Goal: Task Accomplishment & Management: Manage account settings

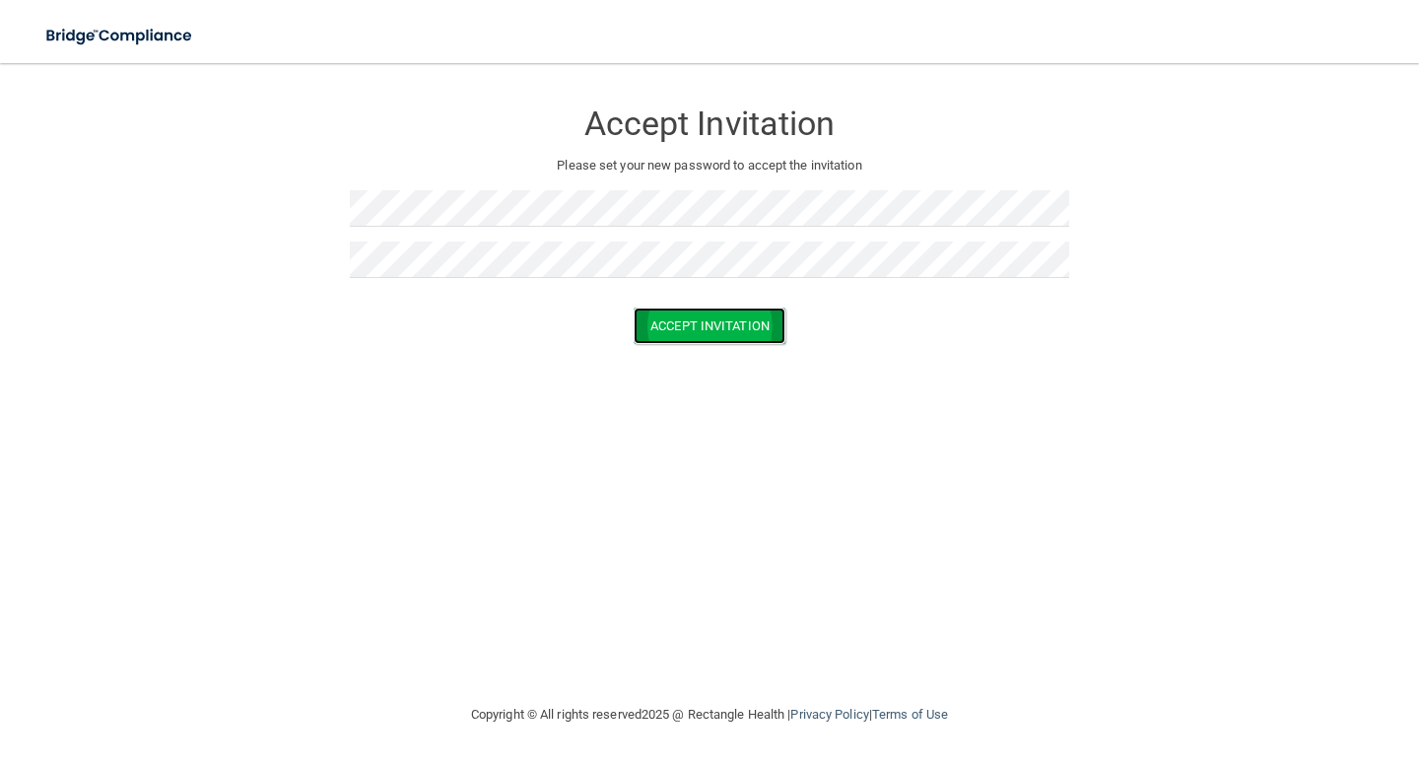
click at [695, 330] on button "Accept Invitation" at bounding box center [710, 325] width 152 height 36
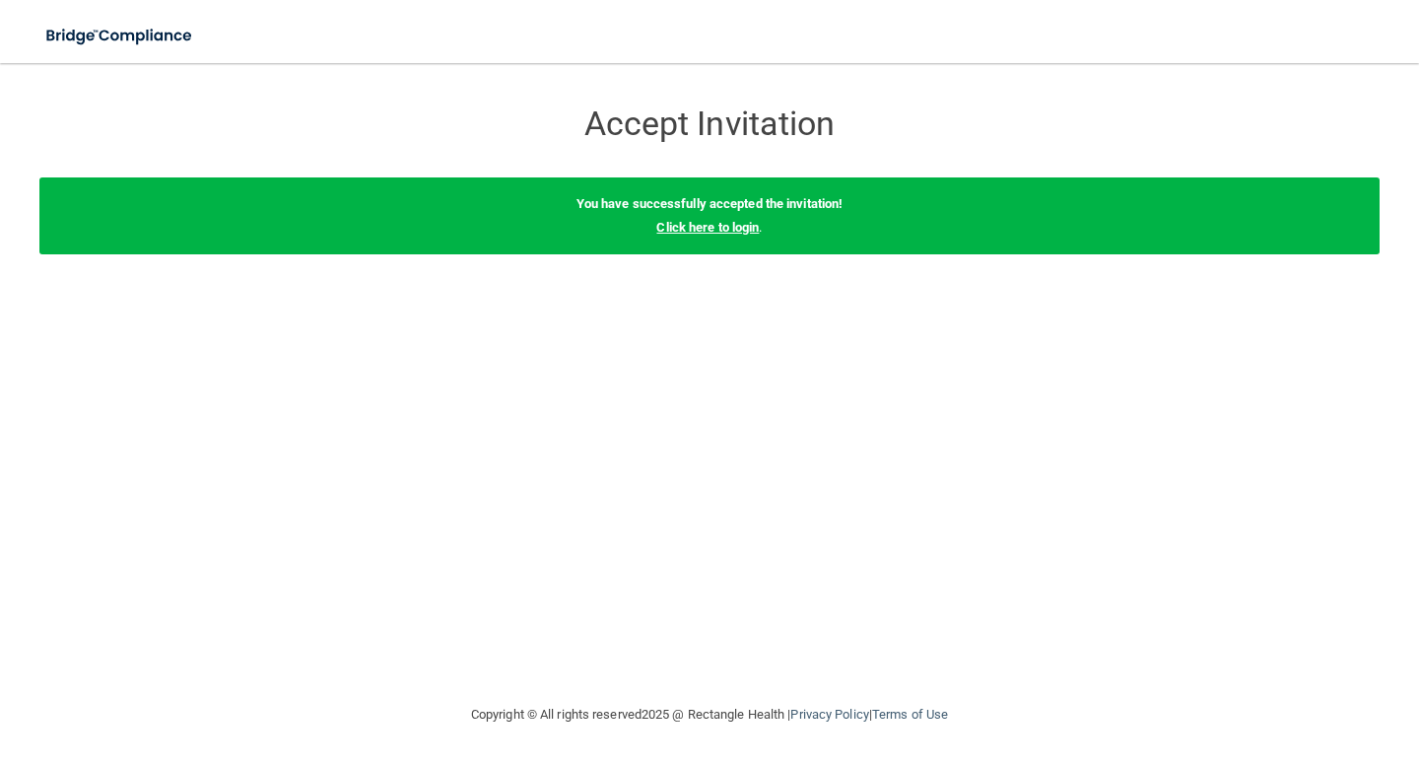
click at [713, 232] on link "Click here to login" at bounding box center [707, 227] width 102 height 15
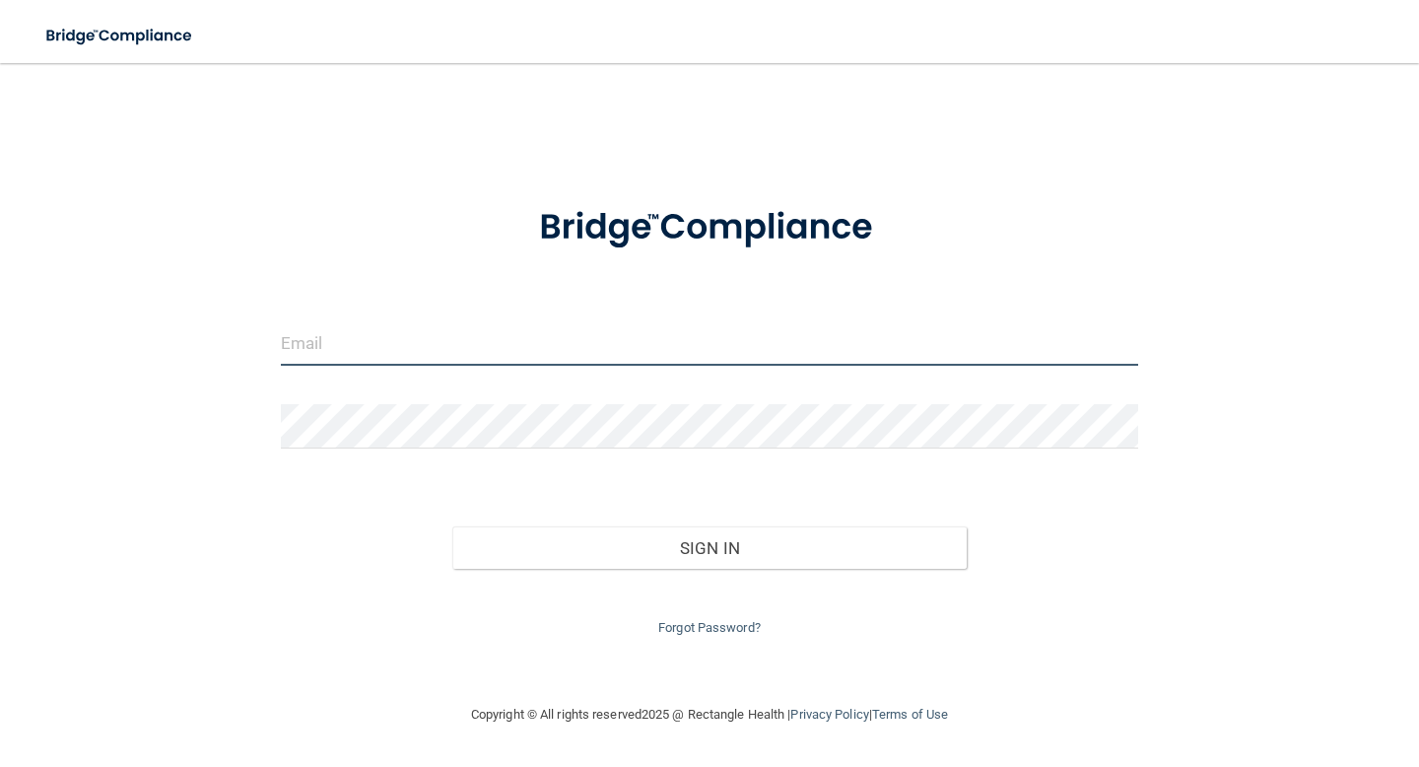
click at [549, 361] on input "email" at bounding box center [709, 343] width 857 height 44
type input "[EMAIL_ADDRESS][DOMAIN_NAME]"
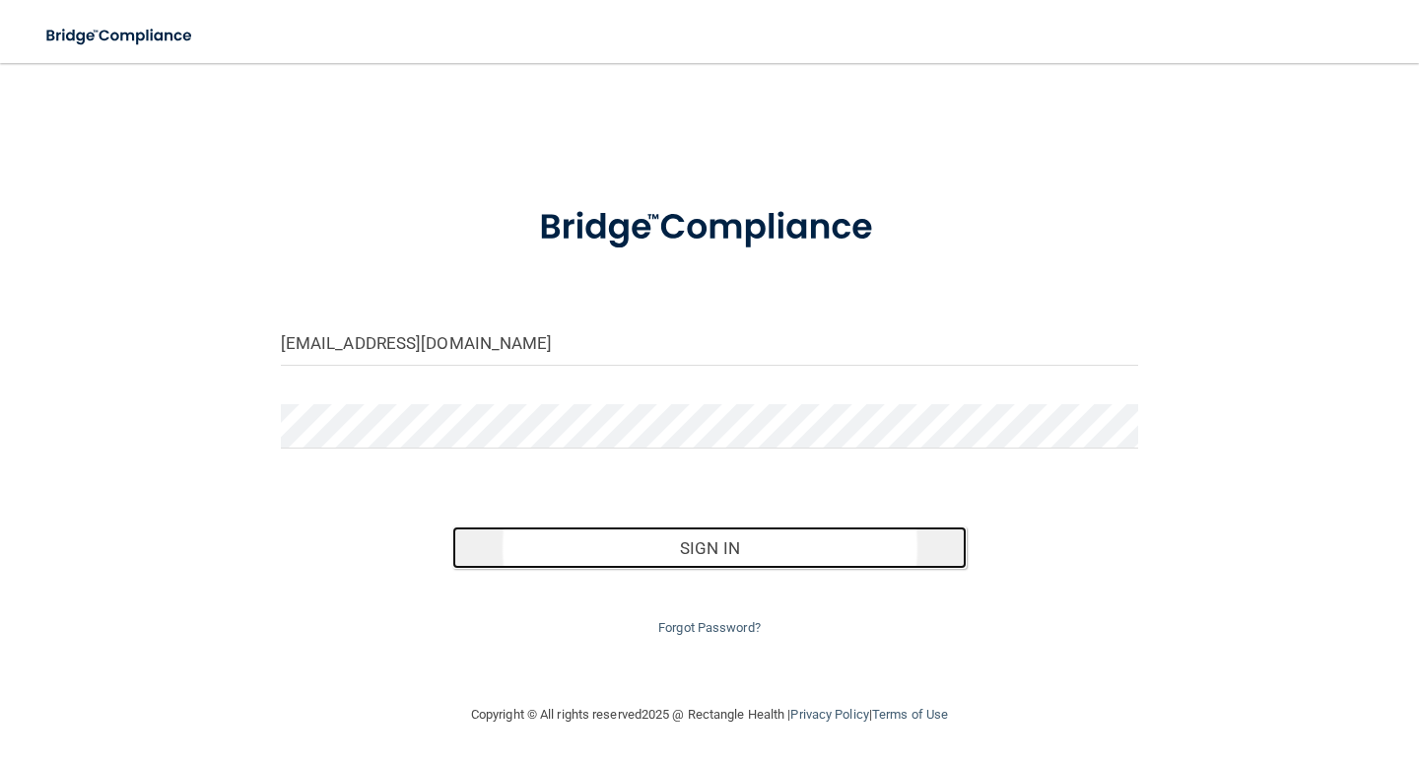
click at [699, 564] on button "Sign In" at bounding box center [709, 547] width 514 height 43
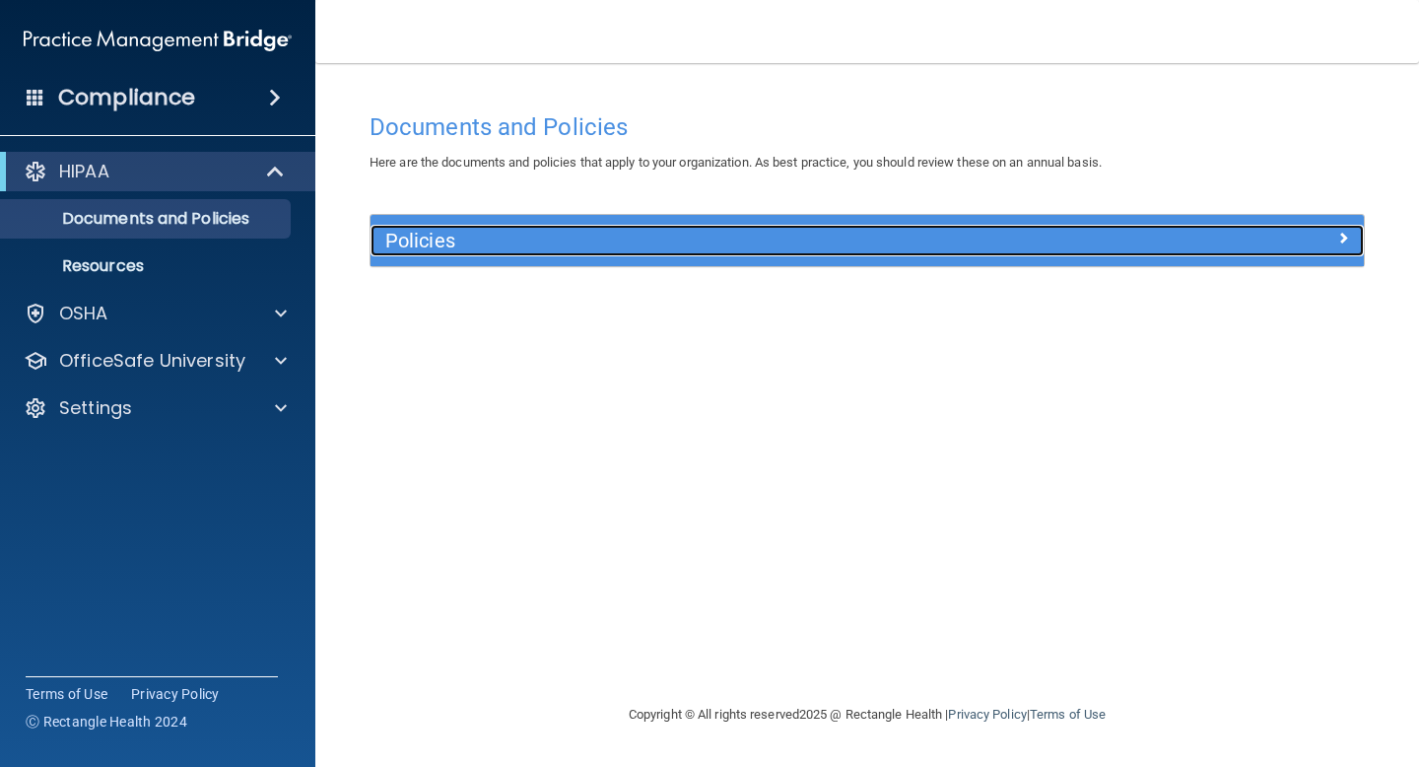
click at [670, 242] on h5 "Policies" at bounding box center [742, 241] width 715 height 22
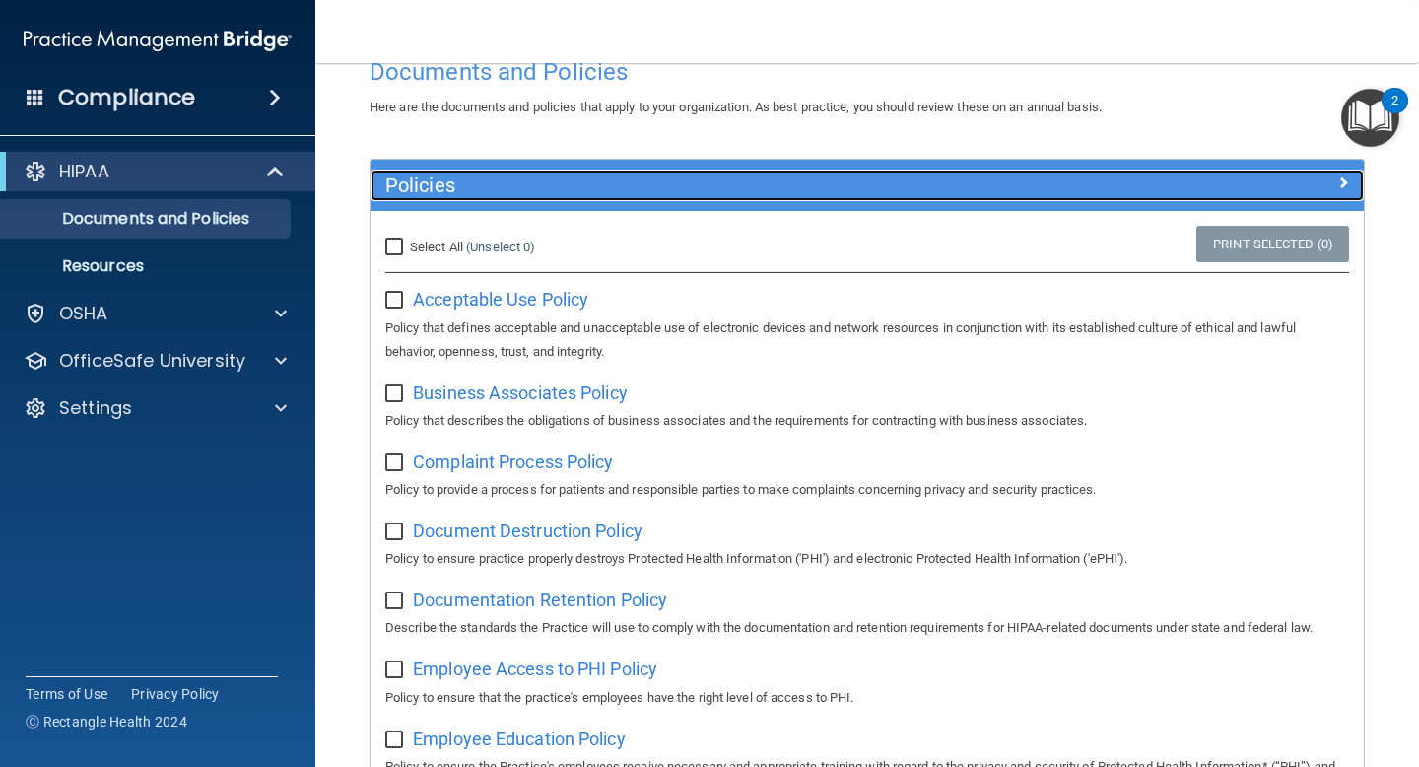
scroll to position [15, 0]
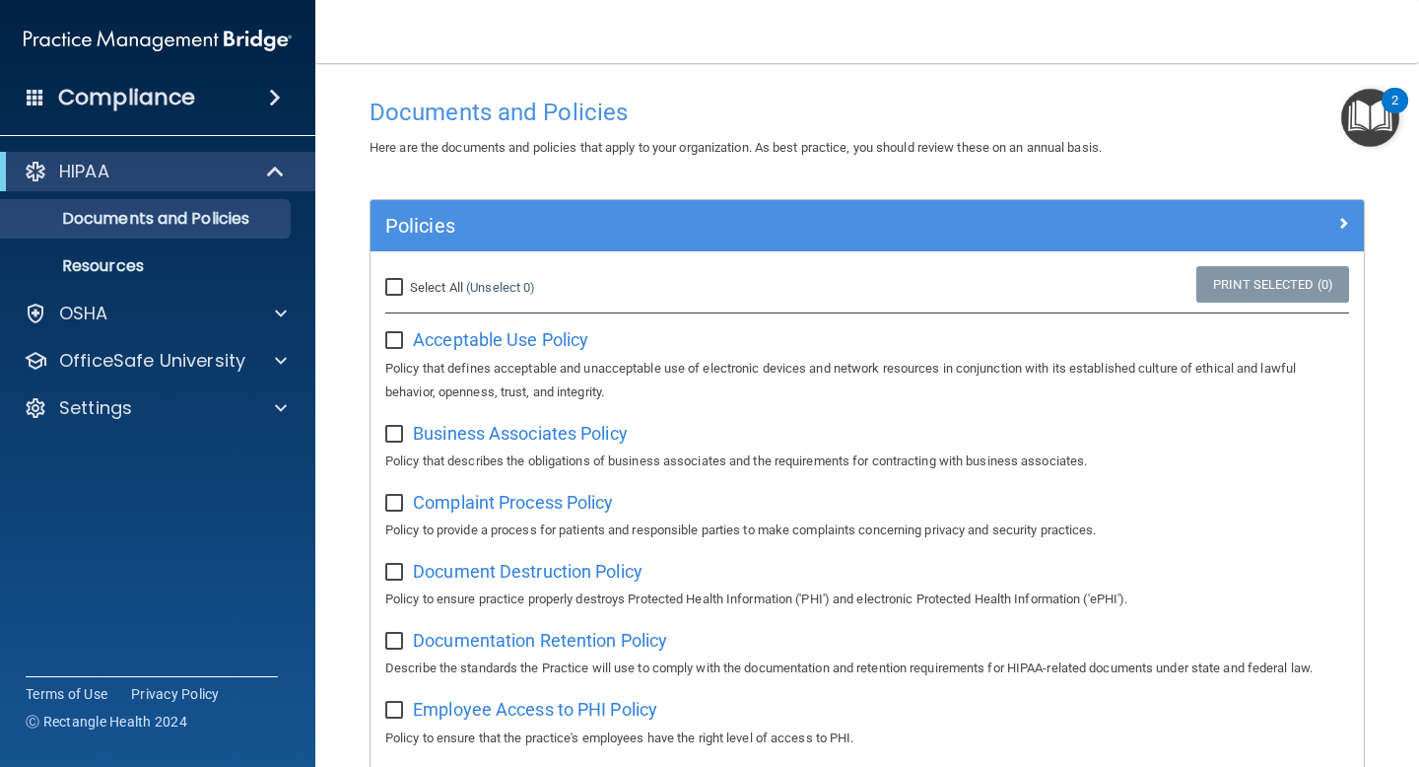
click at [1380, 112] on img "Open Resource Center, 2 new notifications" at bounding box center [1370, 118] width 58 height 58
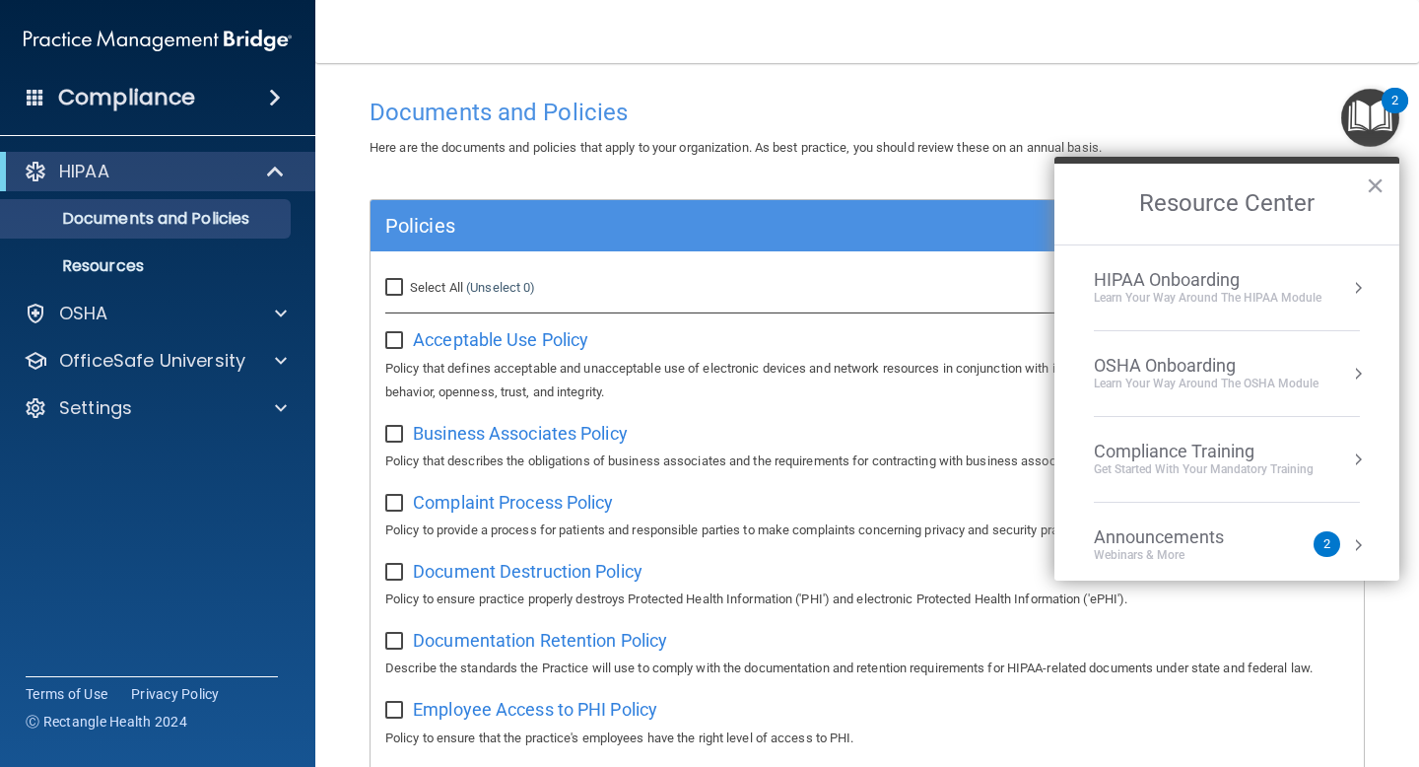
click at [1239, 542] on div "Announcements" at bounding box center [1178, 537] width 169 height 22
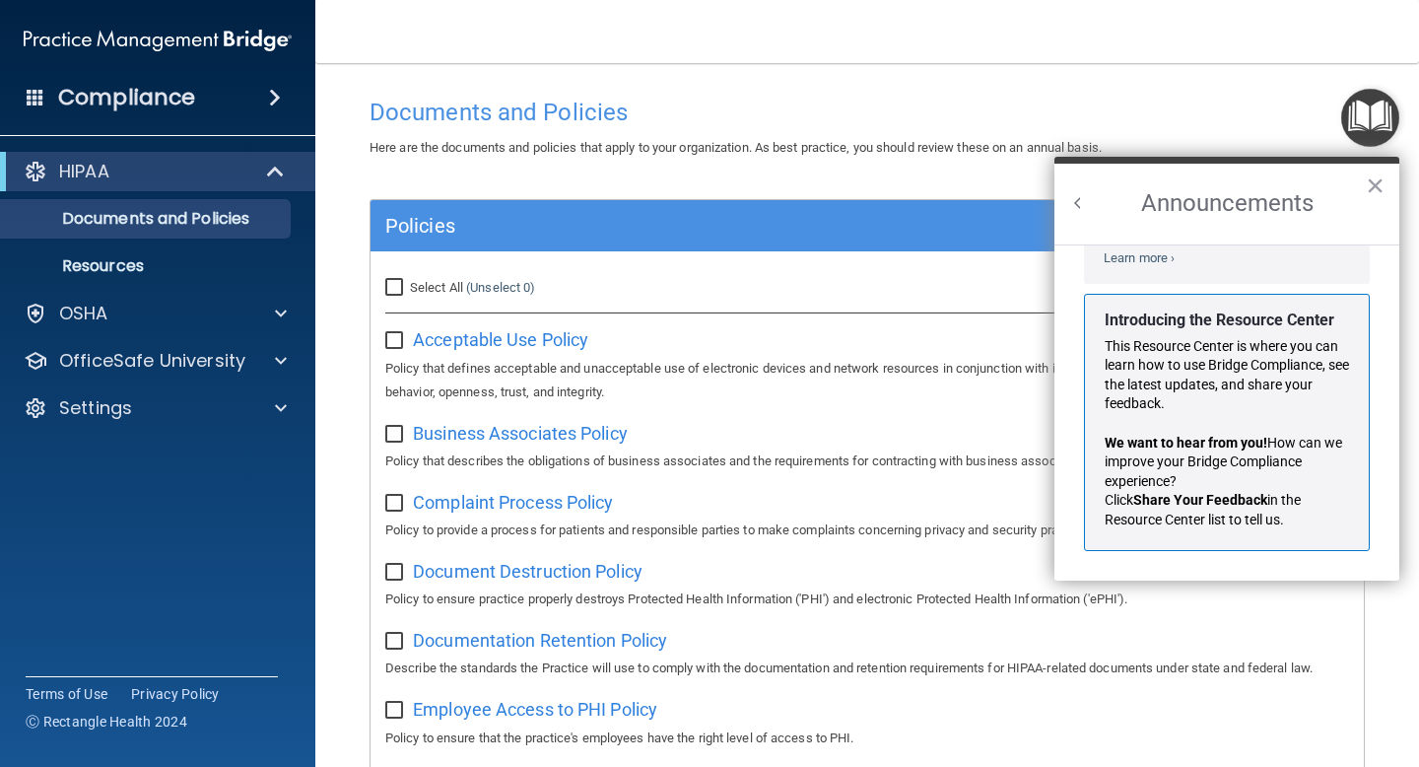
scroll to position [0, 0]
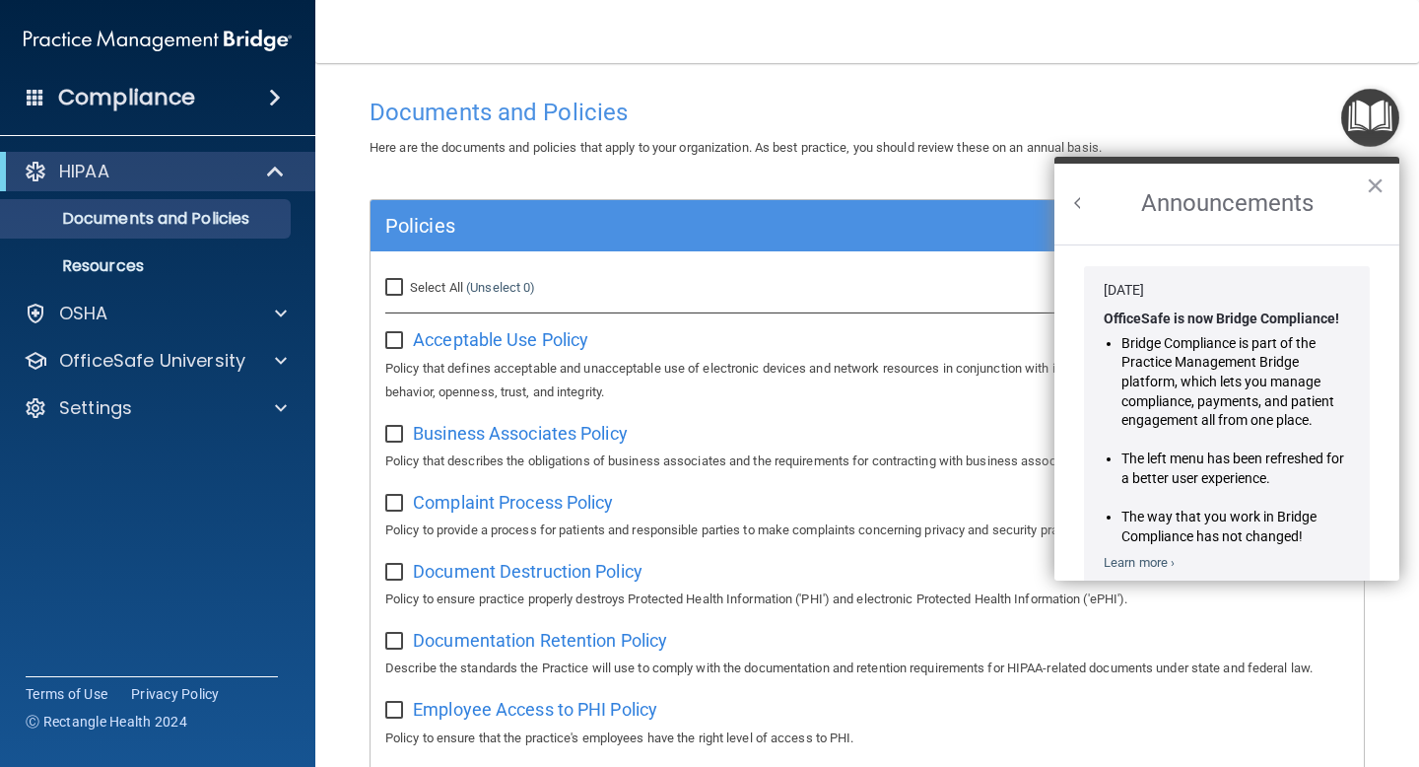
click at [1290, 38] on nav "Toggle navigation [PERSON_NAME] [PERSON_NAME][EMAIL_ADDRESS][DOMAIN_NAME] Manag…" at bounding box center [867, 31] width 1104 height 63
click at [1354, 131] on img "Open Resource Center" at bounding box center [1370, 118] width 58 height 58
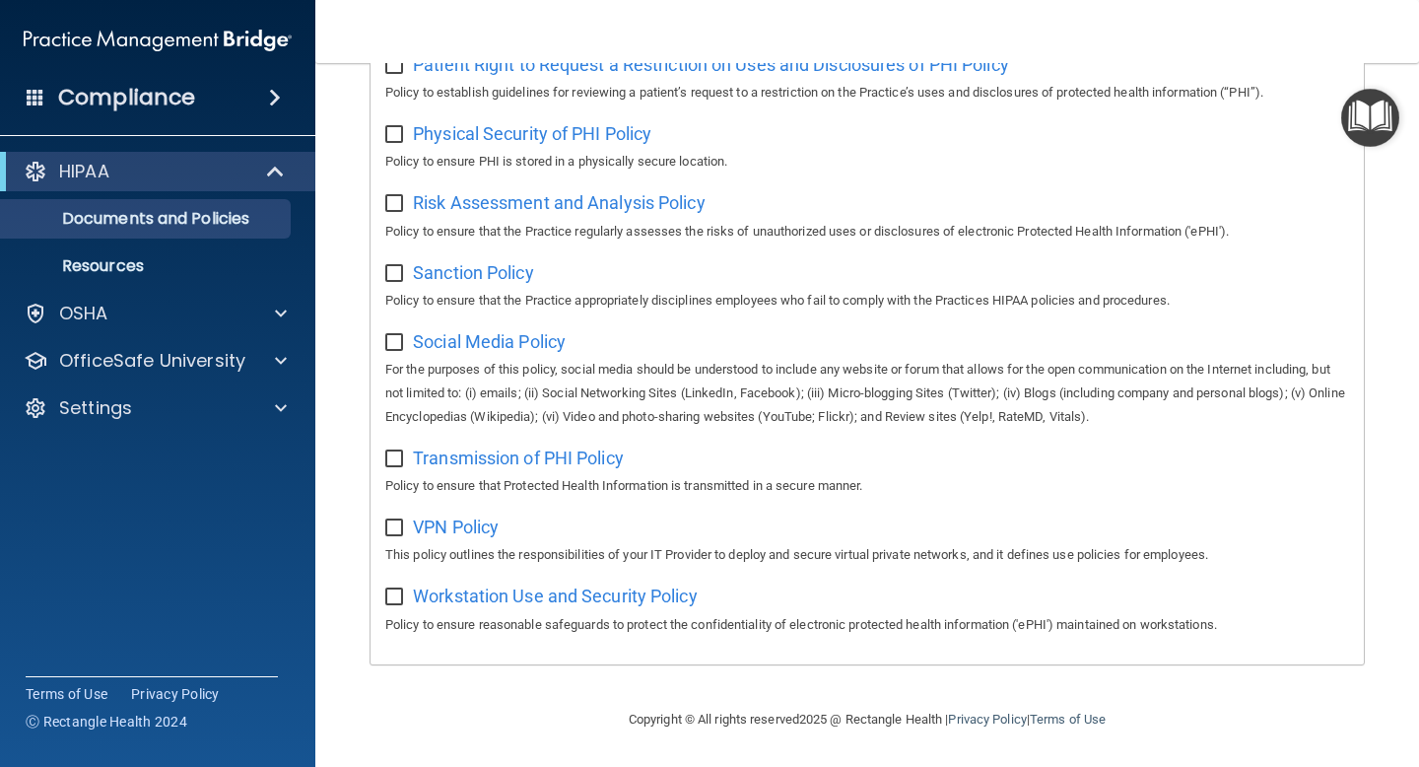
scroll to position [1247, 0]
